Goal: Check status: Check status

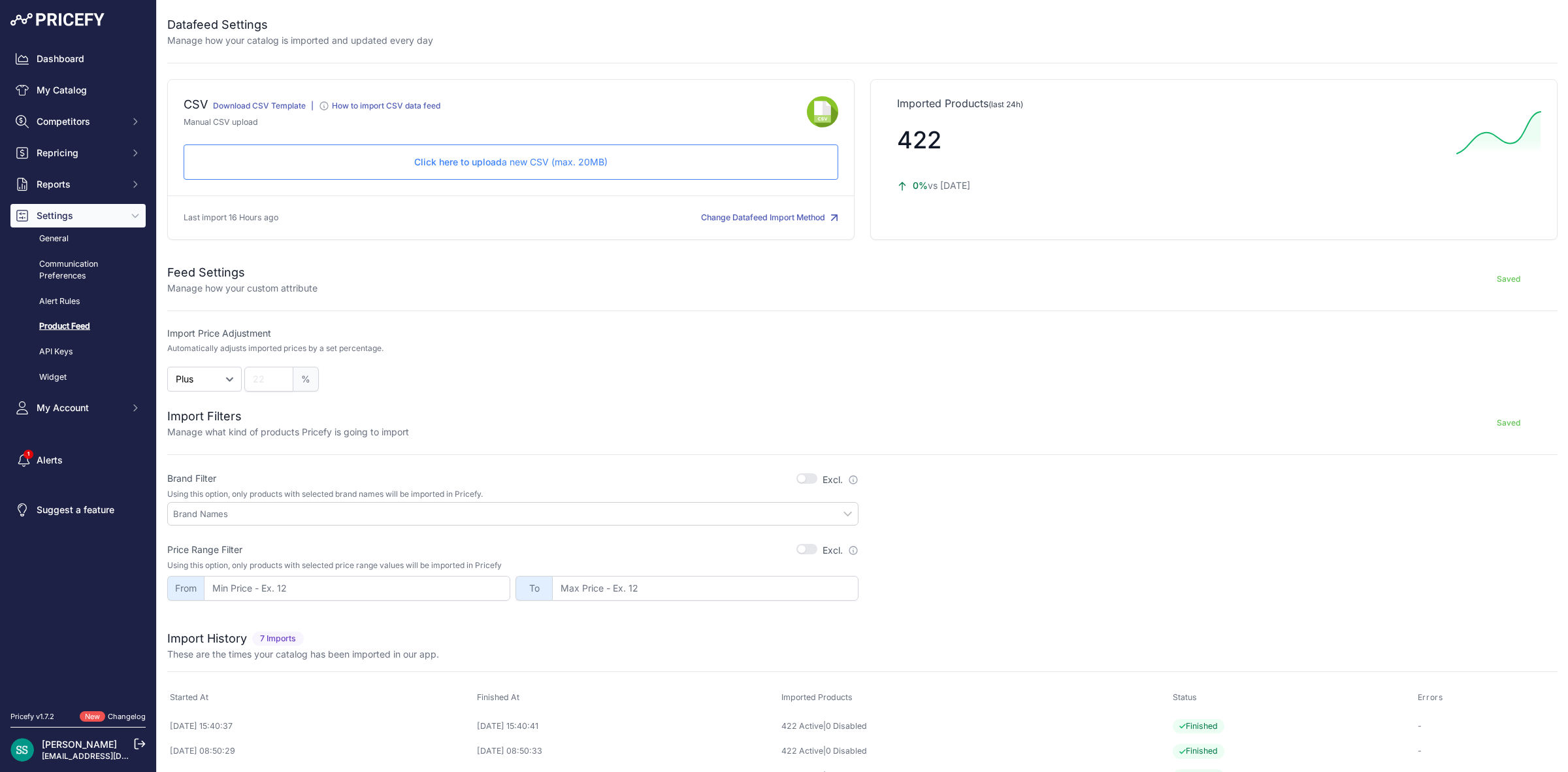
click at [69, 72] on div "Dashboard My Catalog Competitors Competitors Monitored URLs MAP infringements R…" at bounding box center [78, 233] width 135 height 373
click at [68, 92] on link "My Catalog" at bounding box center [78, 90] width 135 height 24
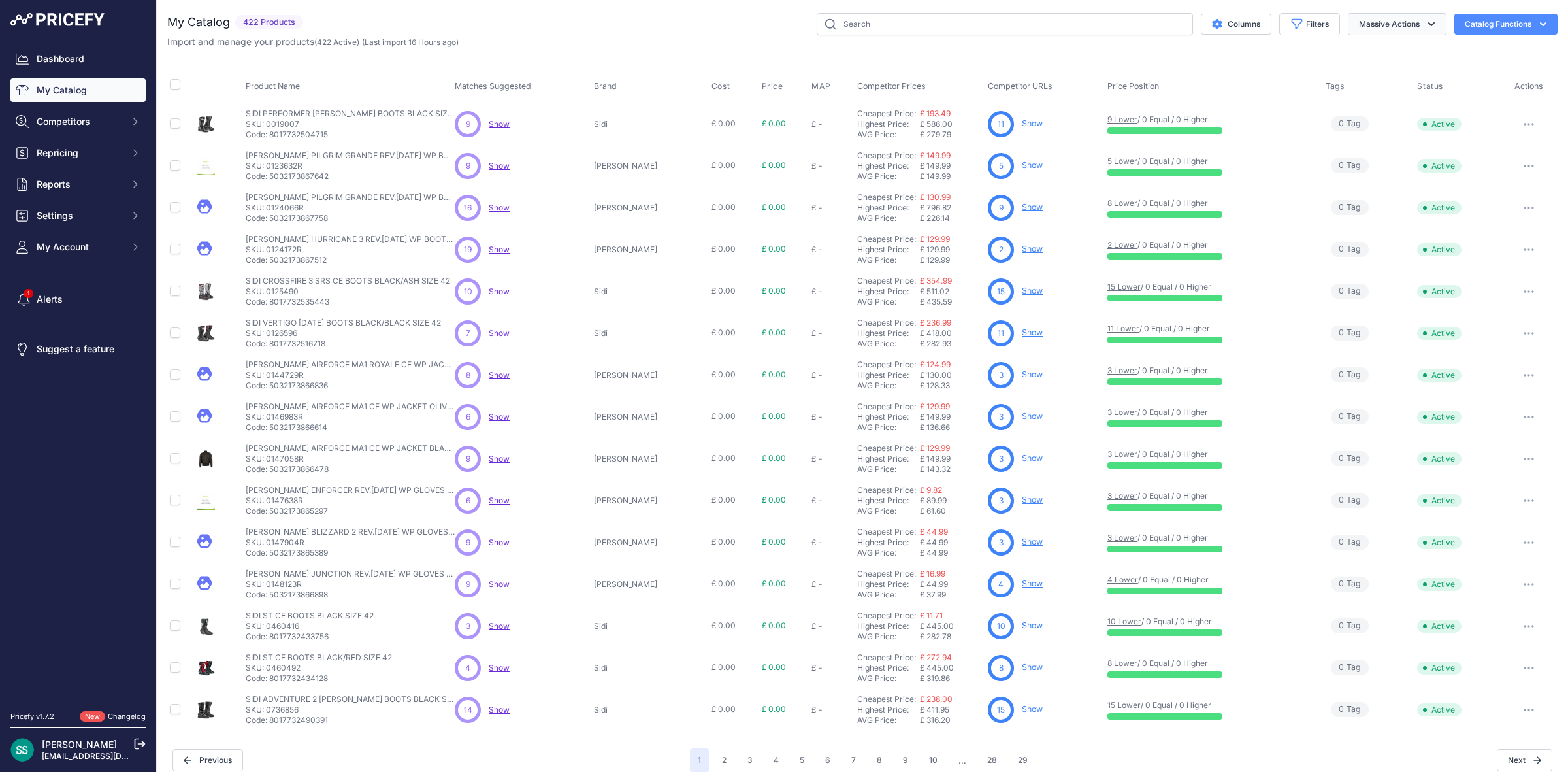
click at [1392, 24] on button "Massive Actions" at bounding box center [1397, 24] width 98 height 22
click at [1475, 17] on button "Catalog Functions" at bounding box center [1506, 24] width 103 height 21
click at [1471, 97] on link "Batch Upload" at bounding box center [1483, 98] width 147 height 24
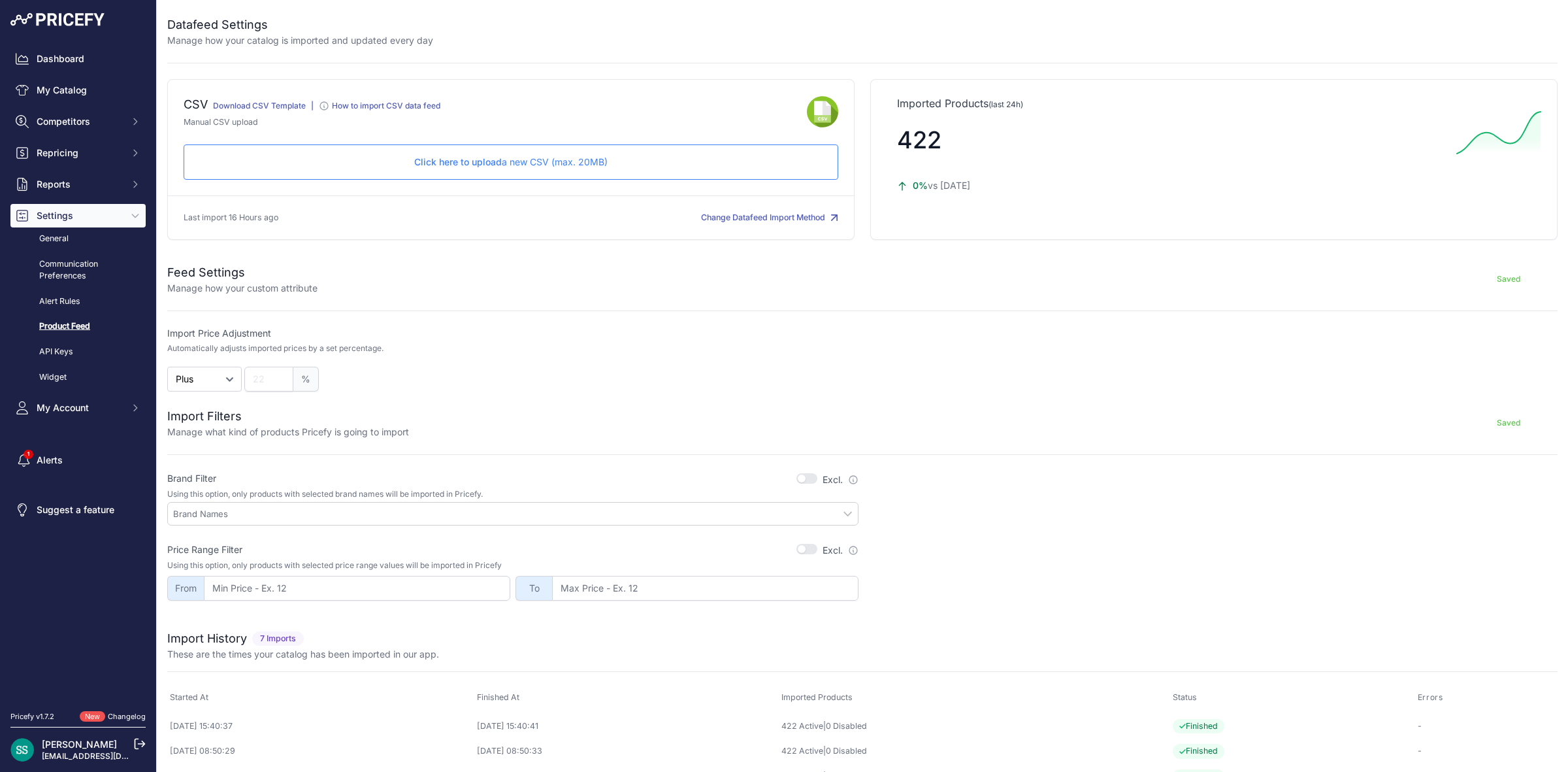
click at [472, 159] on span "Click here to upload" at bounding box center [458, 161] width 88 height 11
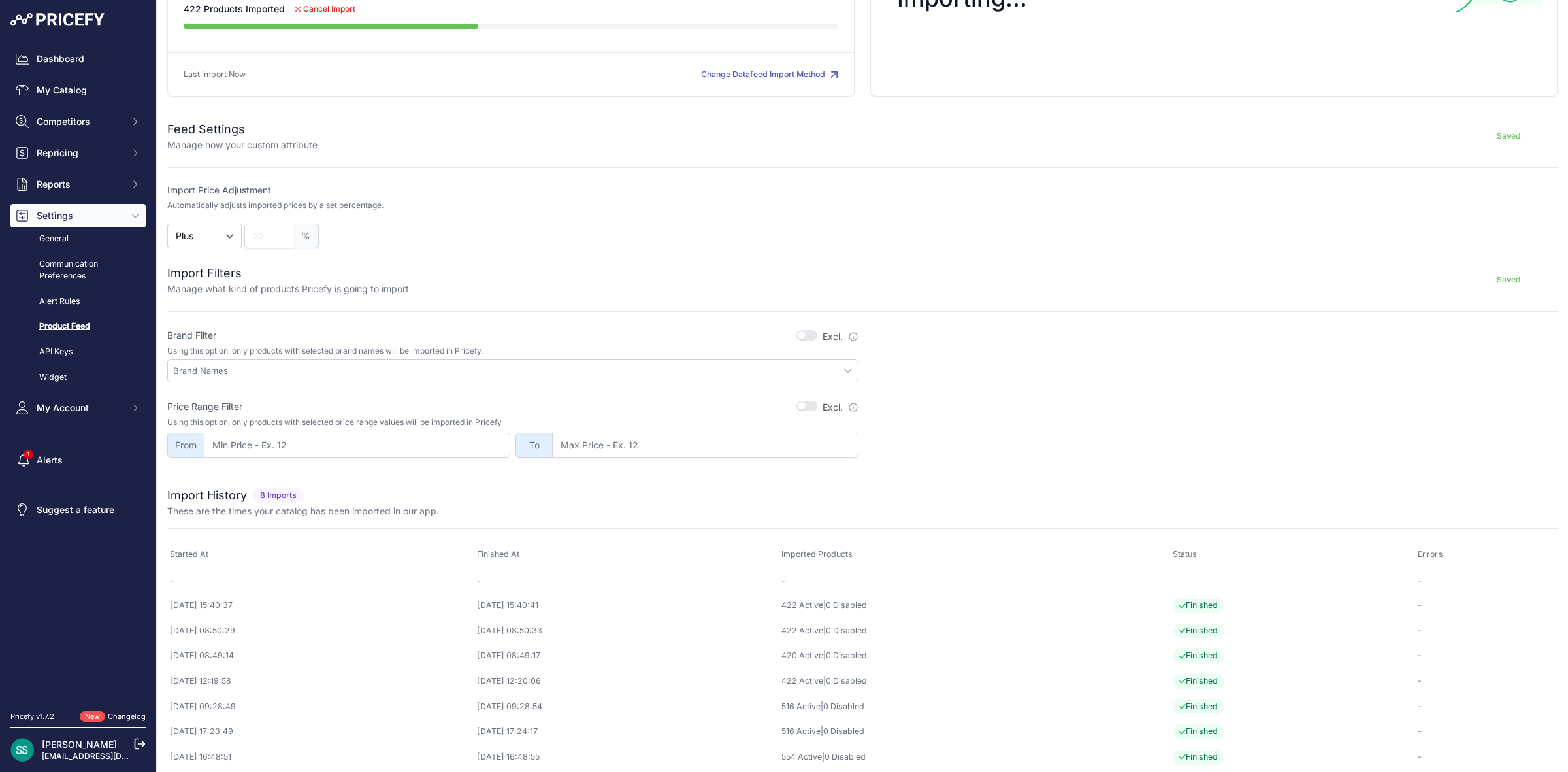
scroll to position [152, 0]
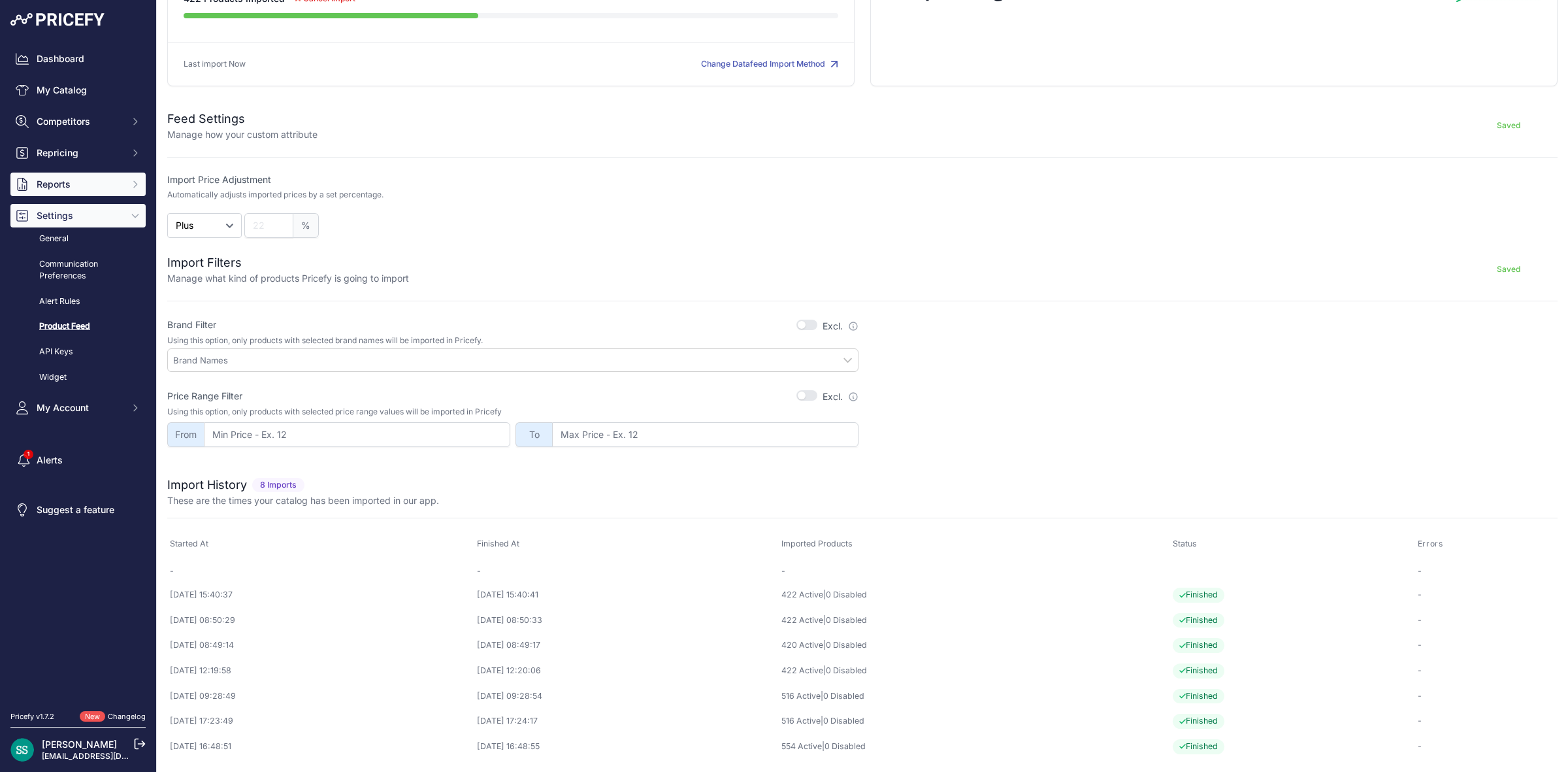
click at [44, 193] on button "Reports" at bounding box center [78, 184] width 135 height 24
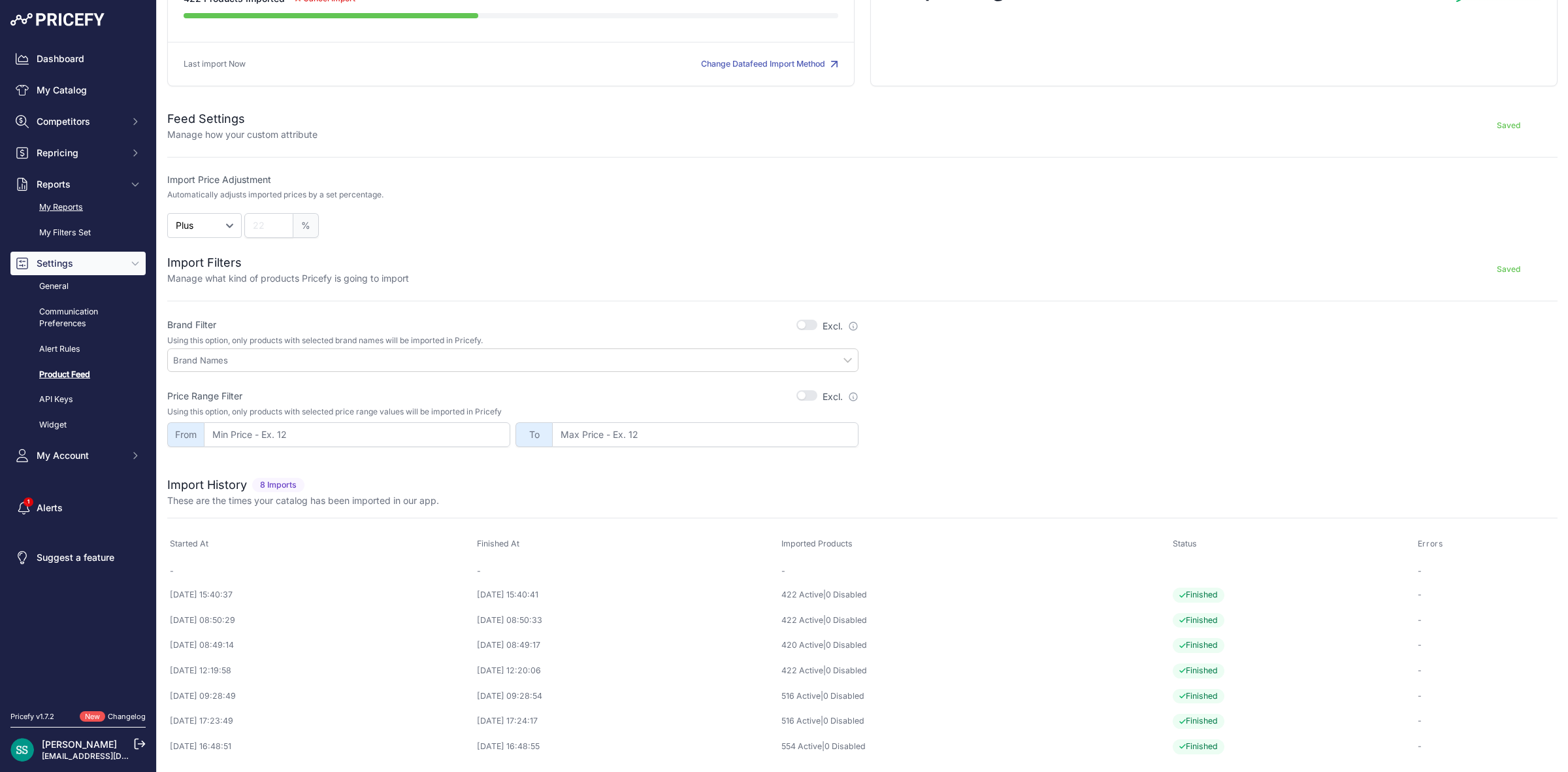
click at [81, 201] on link "My Reports" at bounding box center [78, 207] width 135 height 23
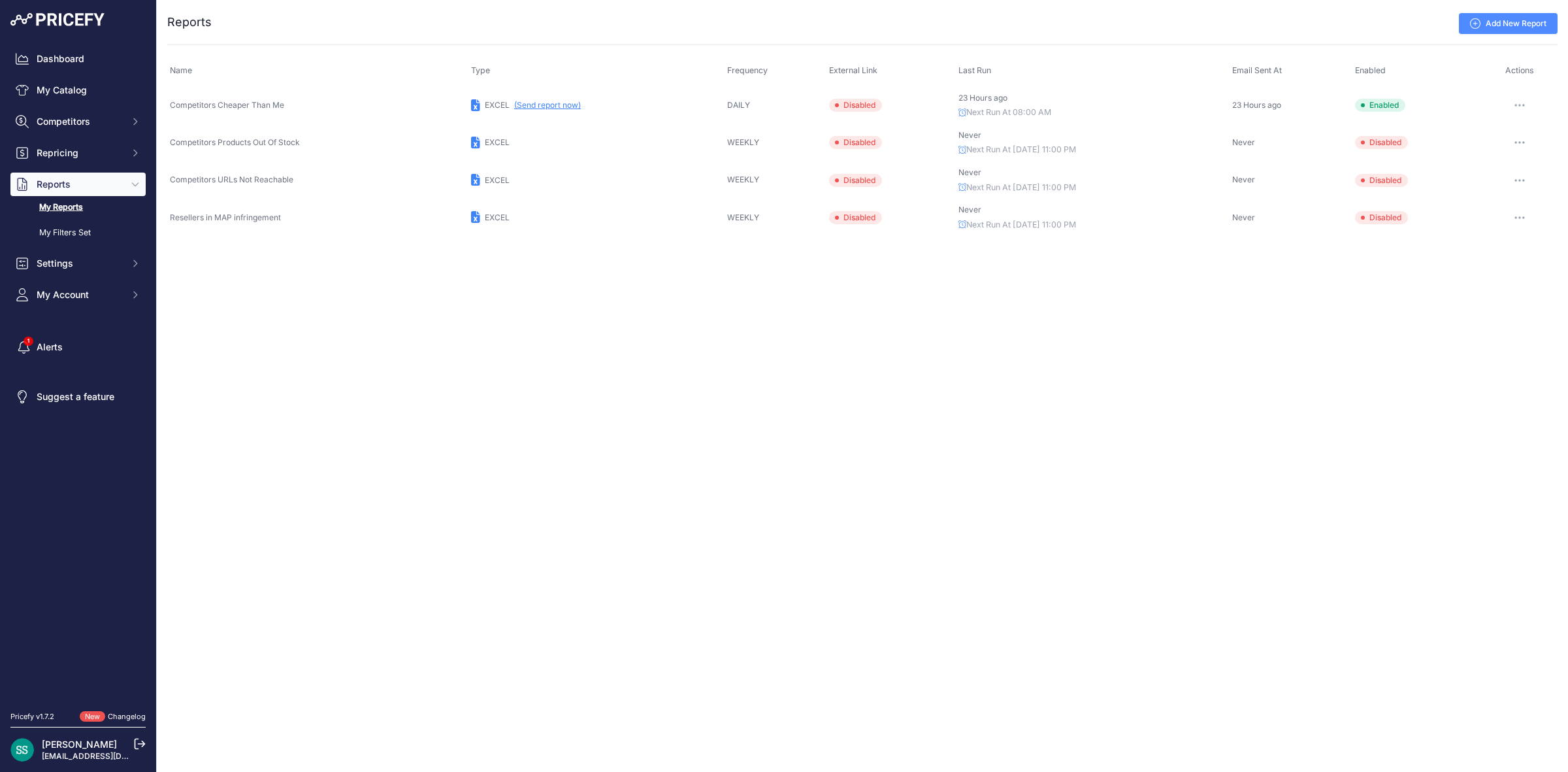
click at [1526, 105] on button "button" at bounding box center [1520, 105] width 26 height 18
click at [78, 86] on link "My Catalog" at bounding box center [78, 90] width 135 height 24
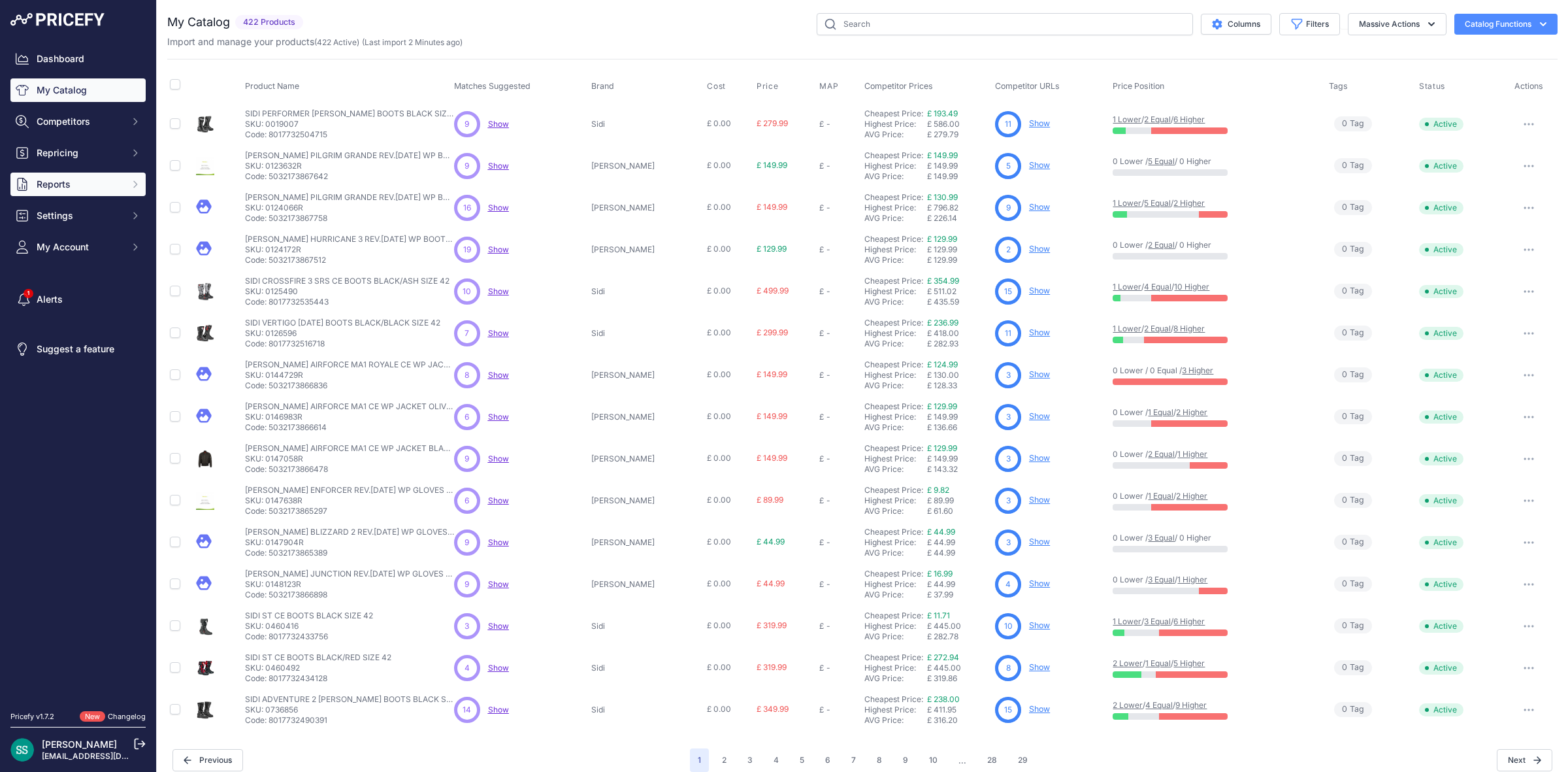
drag, startPoint x: 0, startPoint y: 0, endPoint x: 64, endPoint y: 181, distance: 192.0
click at [64, 181] on span "Reports" at bounding box center [79, 184] width 85 height 13
click at [74, 204] on link "My Reports" at bounding box center [78, 207] width 135 height 23
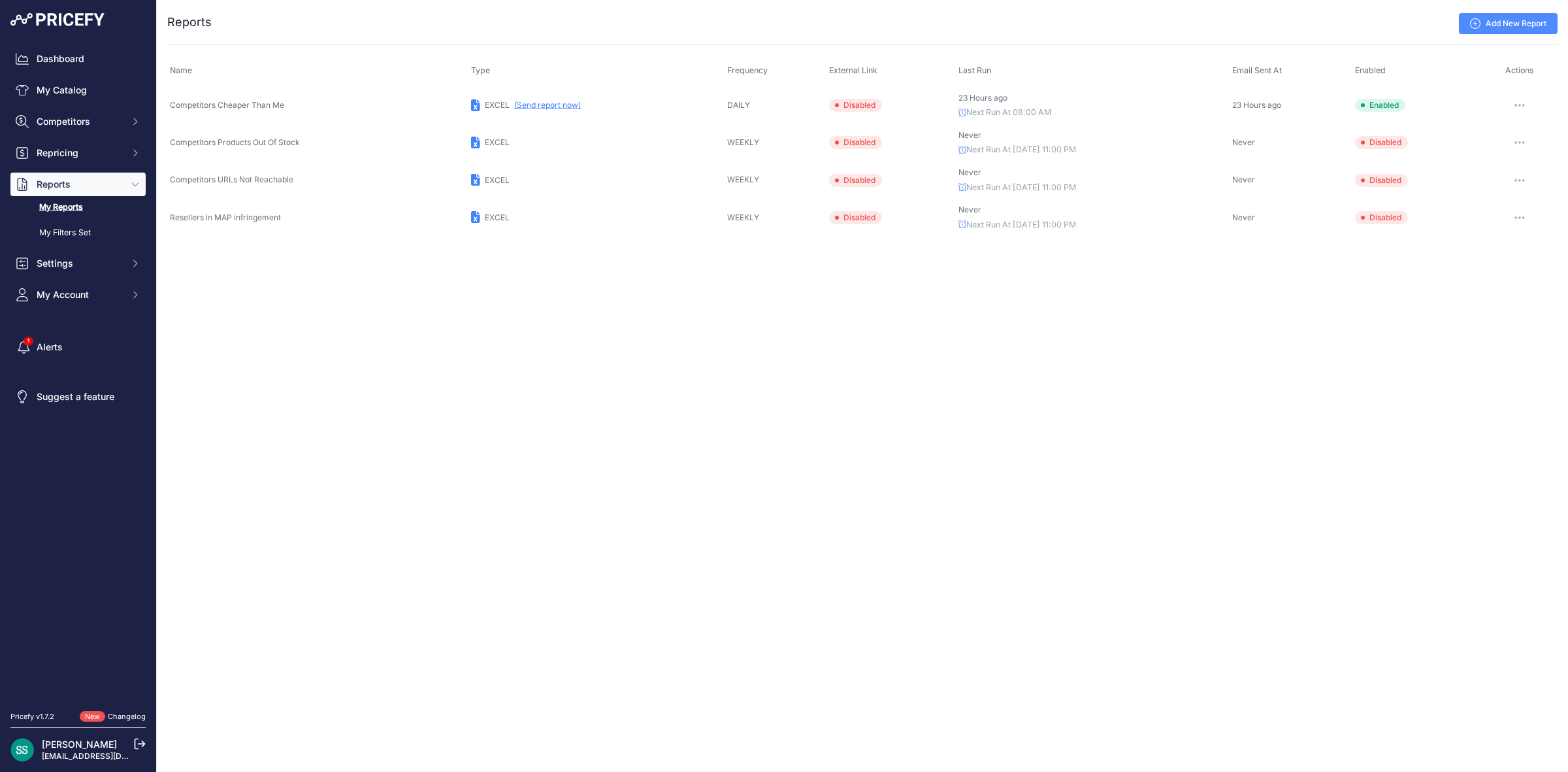
click at [535, 104] on button "(Send report now)" at bounding box center [547, 105] width 67 height 11
click at [88, 98] on link "My Catalog" at bounding box center [78, 90] width 135 height 24
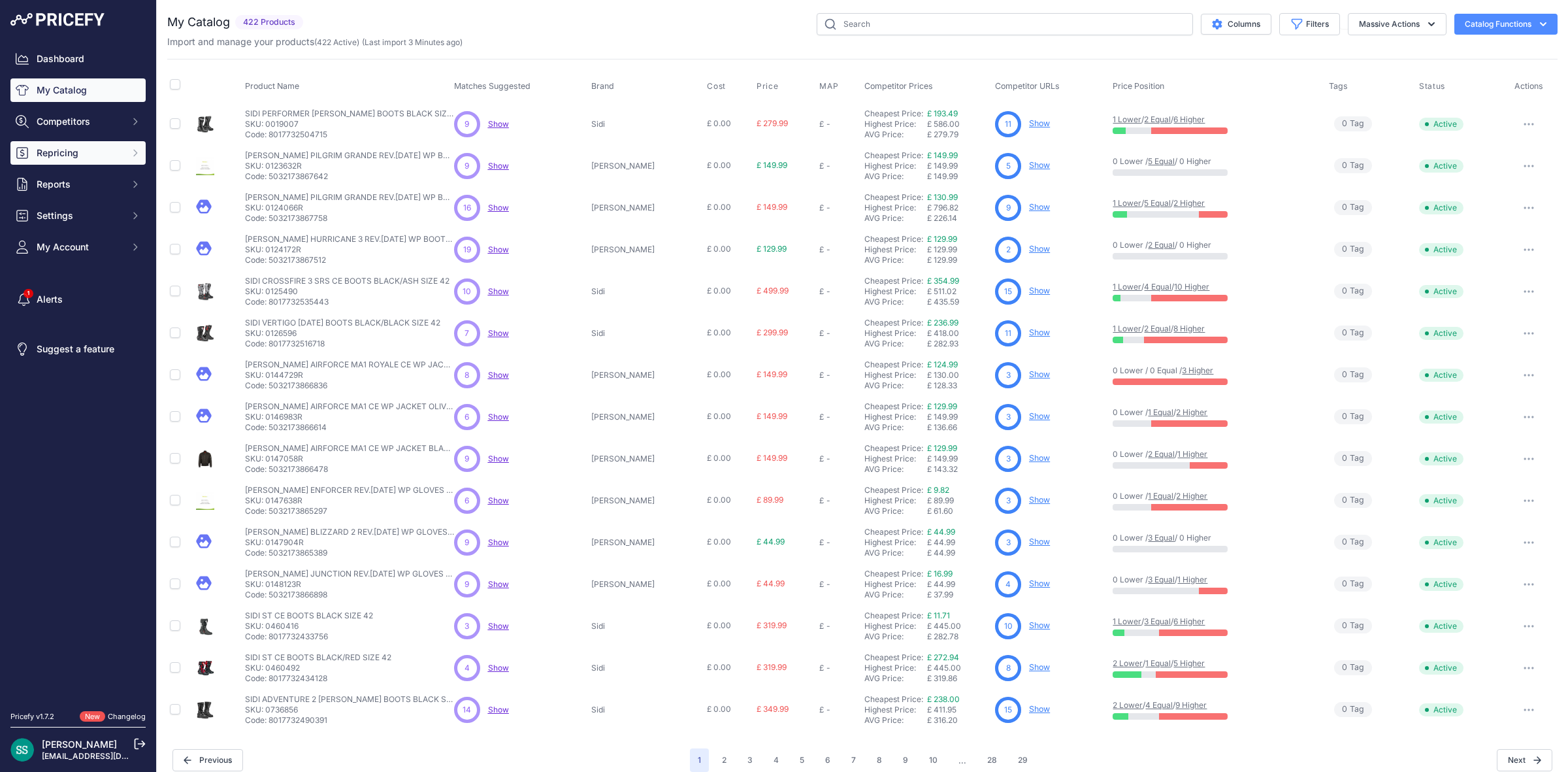
click at [88, 155] on span "Repricing" at bounding box center [79, 153] width 85 height 13
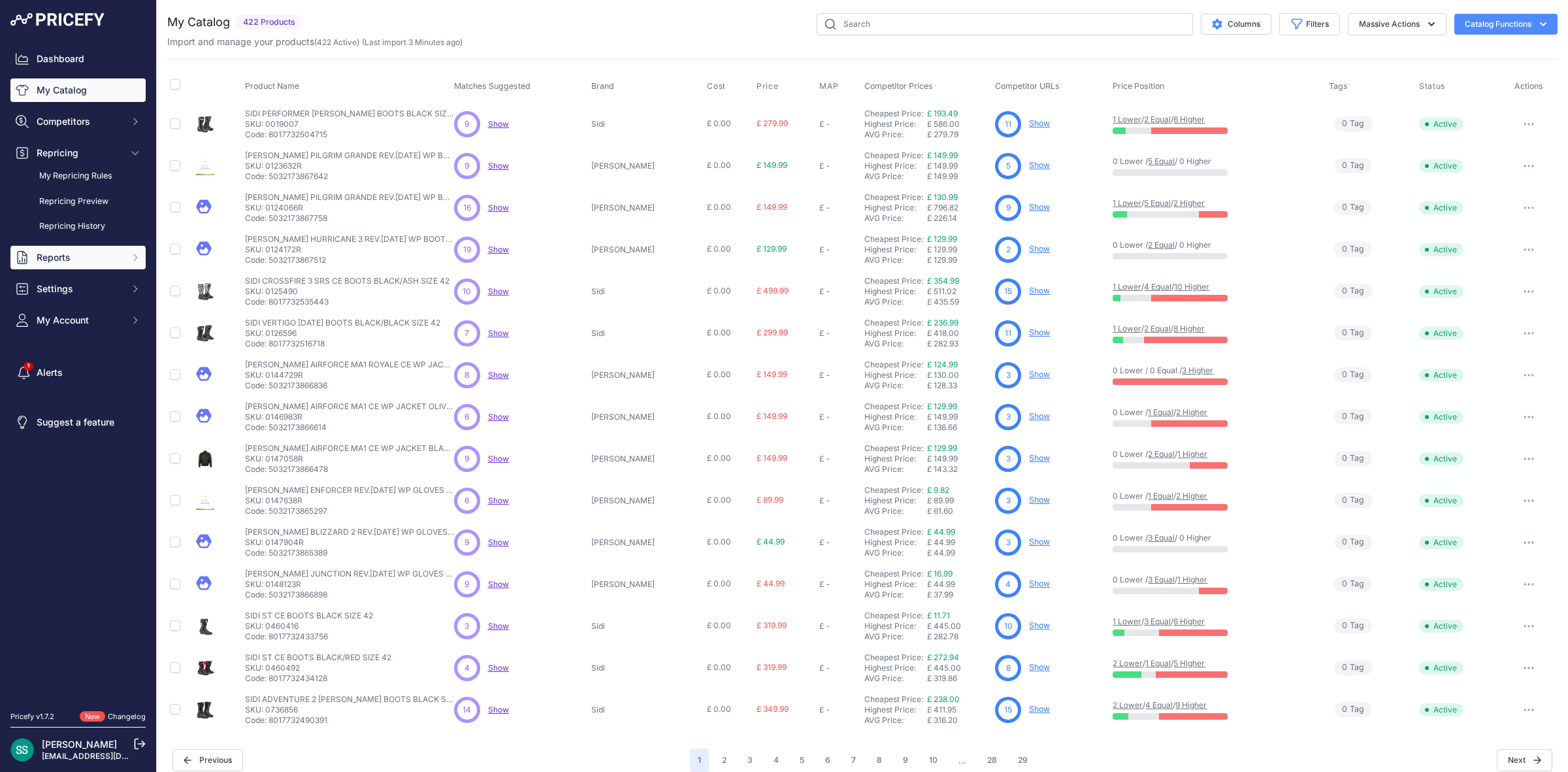
click at [84, 251] on span "Reports" at bounding box center [79, 257] width 85 height 13
click at [105, 277] on link "My Reports" at bounding box center [78, 280] width 135 height 23
